Goal: Information Seeking & Learning: Check status

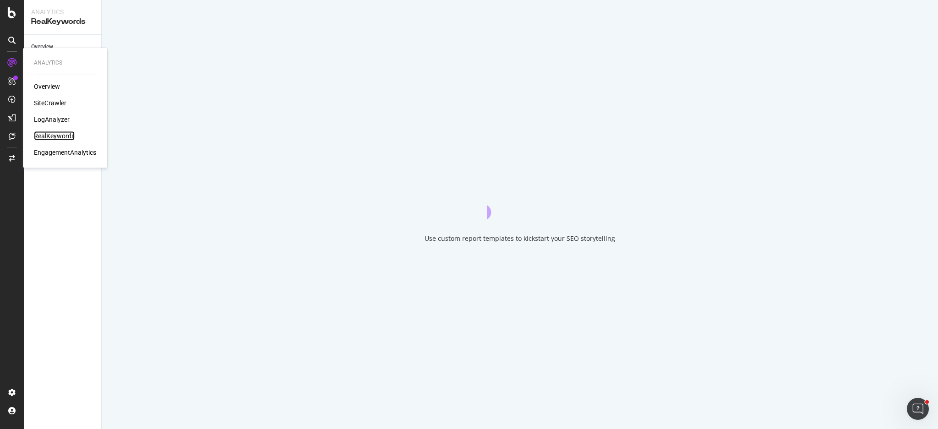
click at [63, 137] on div "RealKeywords" at bounding box center [54, 135] width 41 height 9
